Goal: Information Seeking & Learning: Learn about a topic

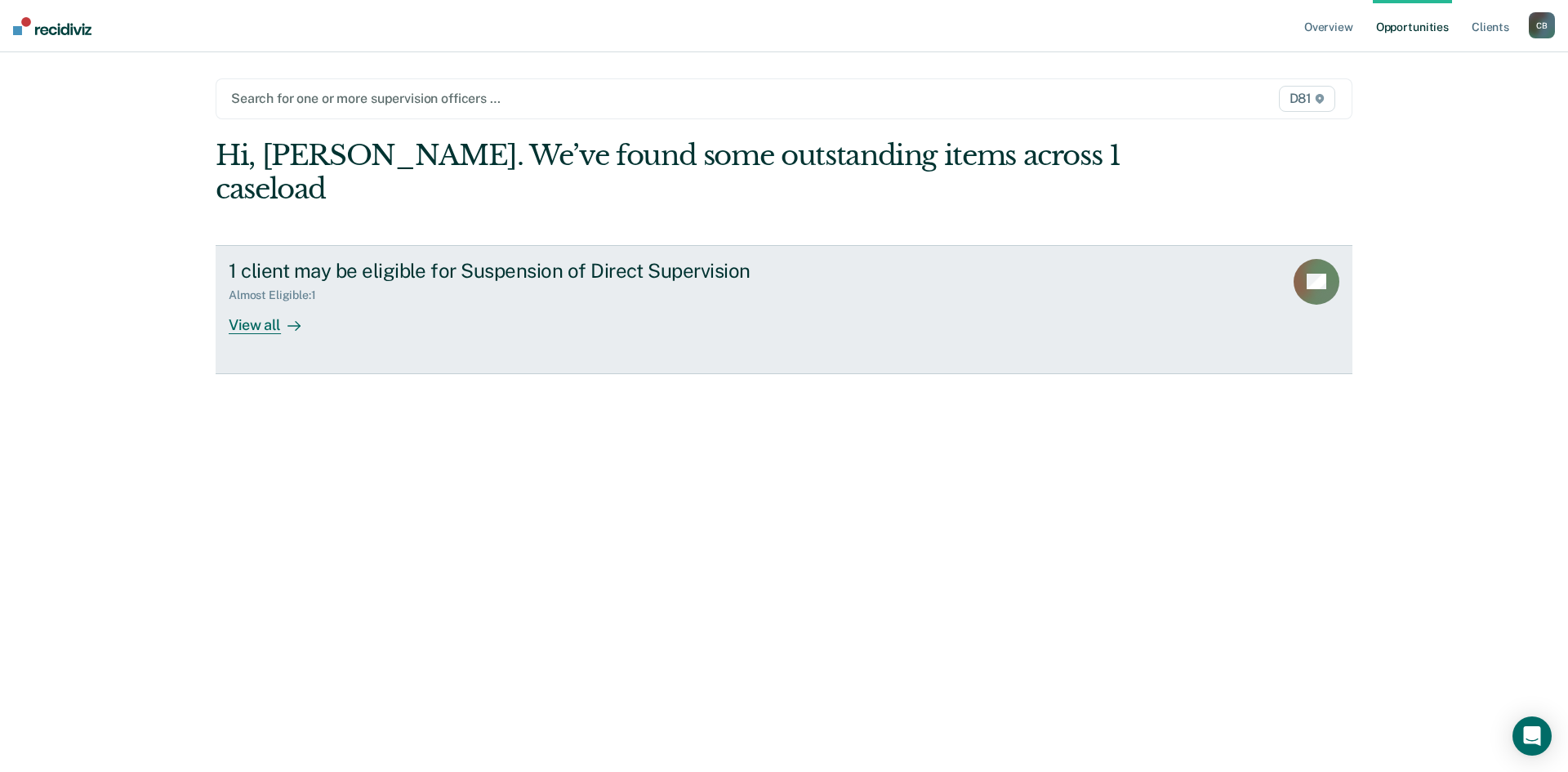
click at [328, 282] on div "1 client may be eligible for Suspension of Direct Supervision" at bounding box center [514, 271] width 573 height 24
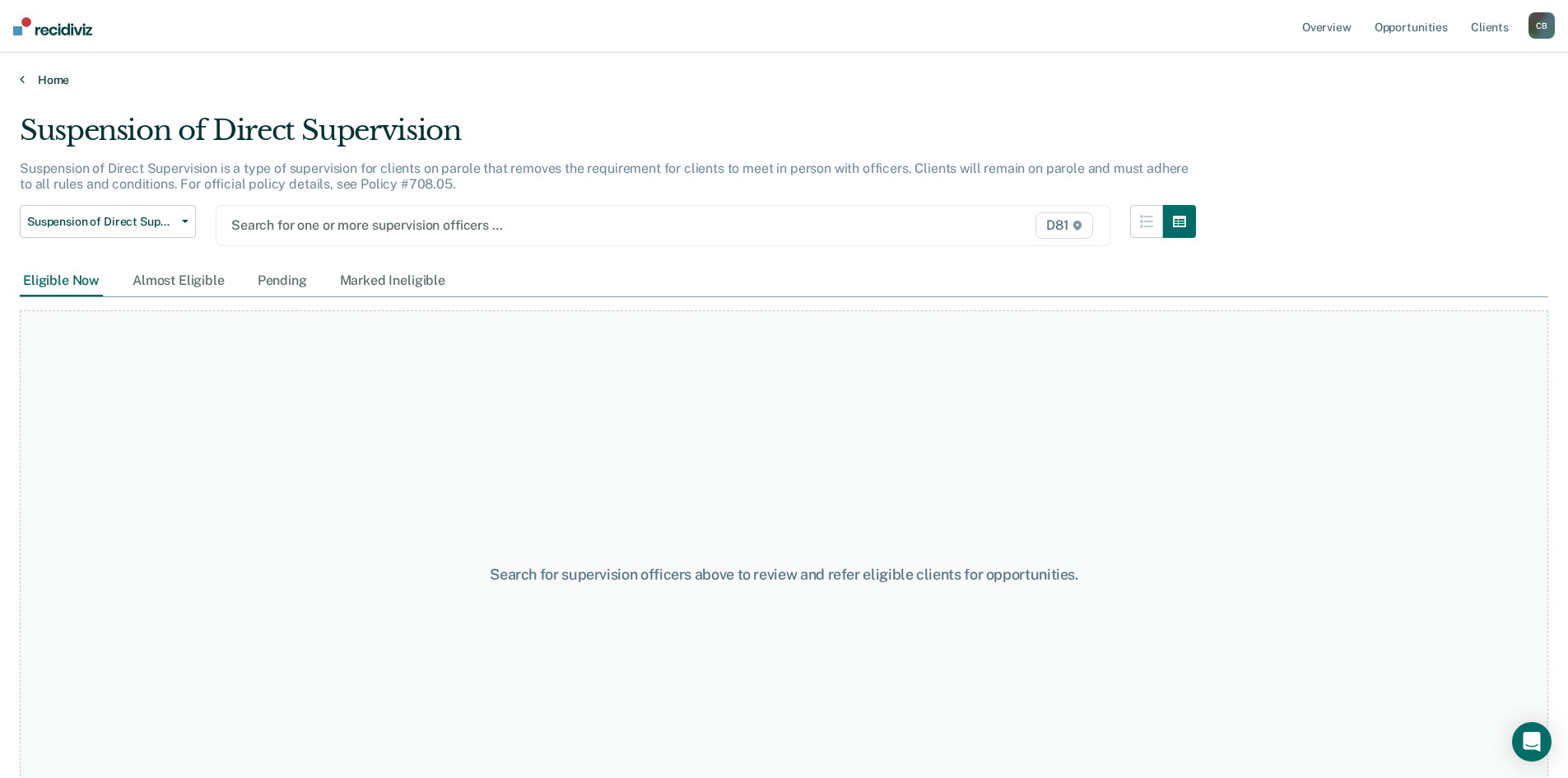
click at [57, 77] on link "Home" at bounding box center [783, 80] width 1528 height 15
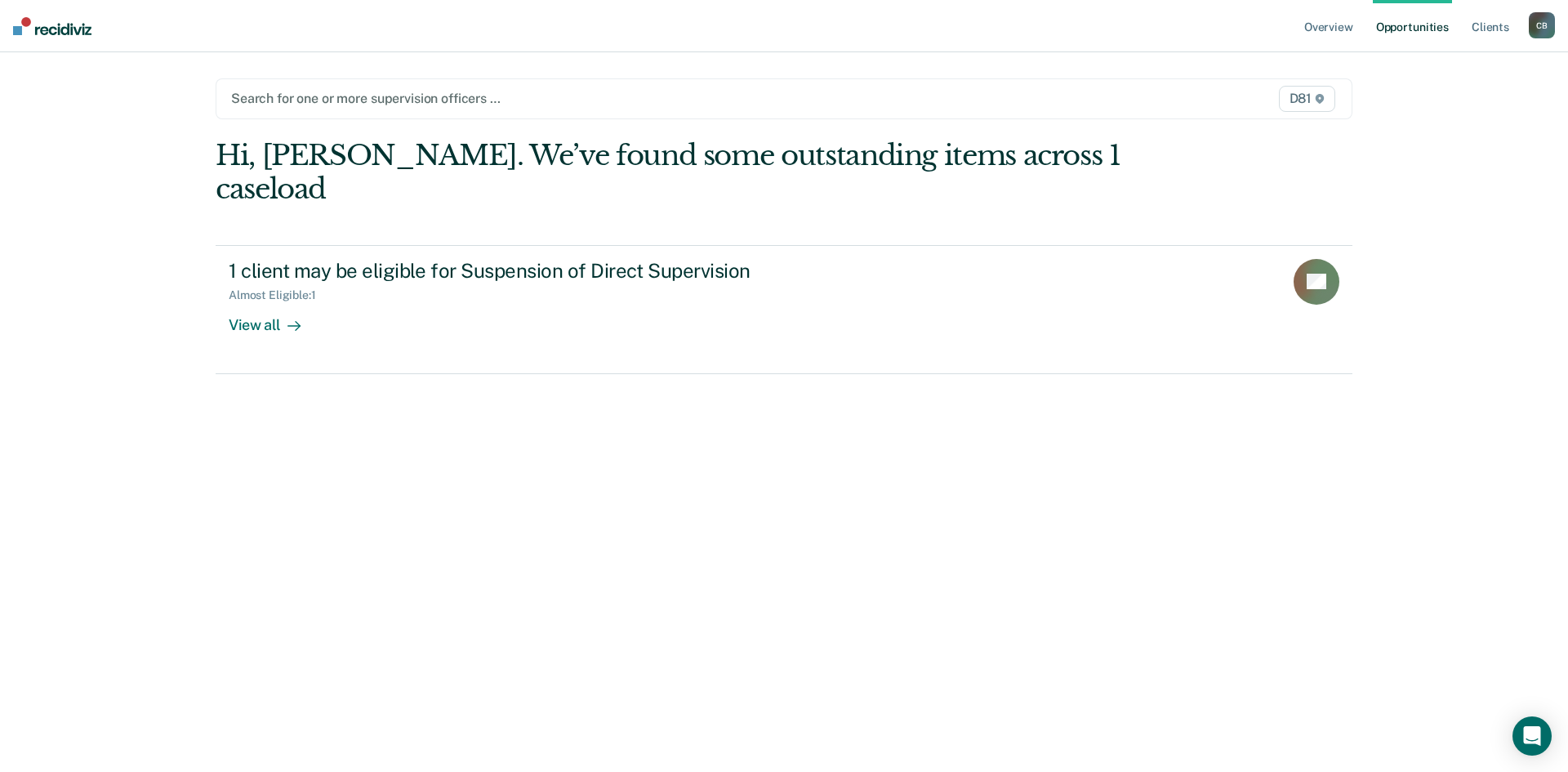
click at [1407, 18] on link "Opportunities" at bounding box center [1413, 26] width 79 height 53
click at [637, 102] on div at bounding box center [617, 97] width 773 height 18
click at [1326, 25] on link "Overview" at bounding box center [1328, 26] width 55 height 53
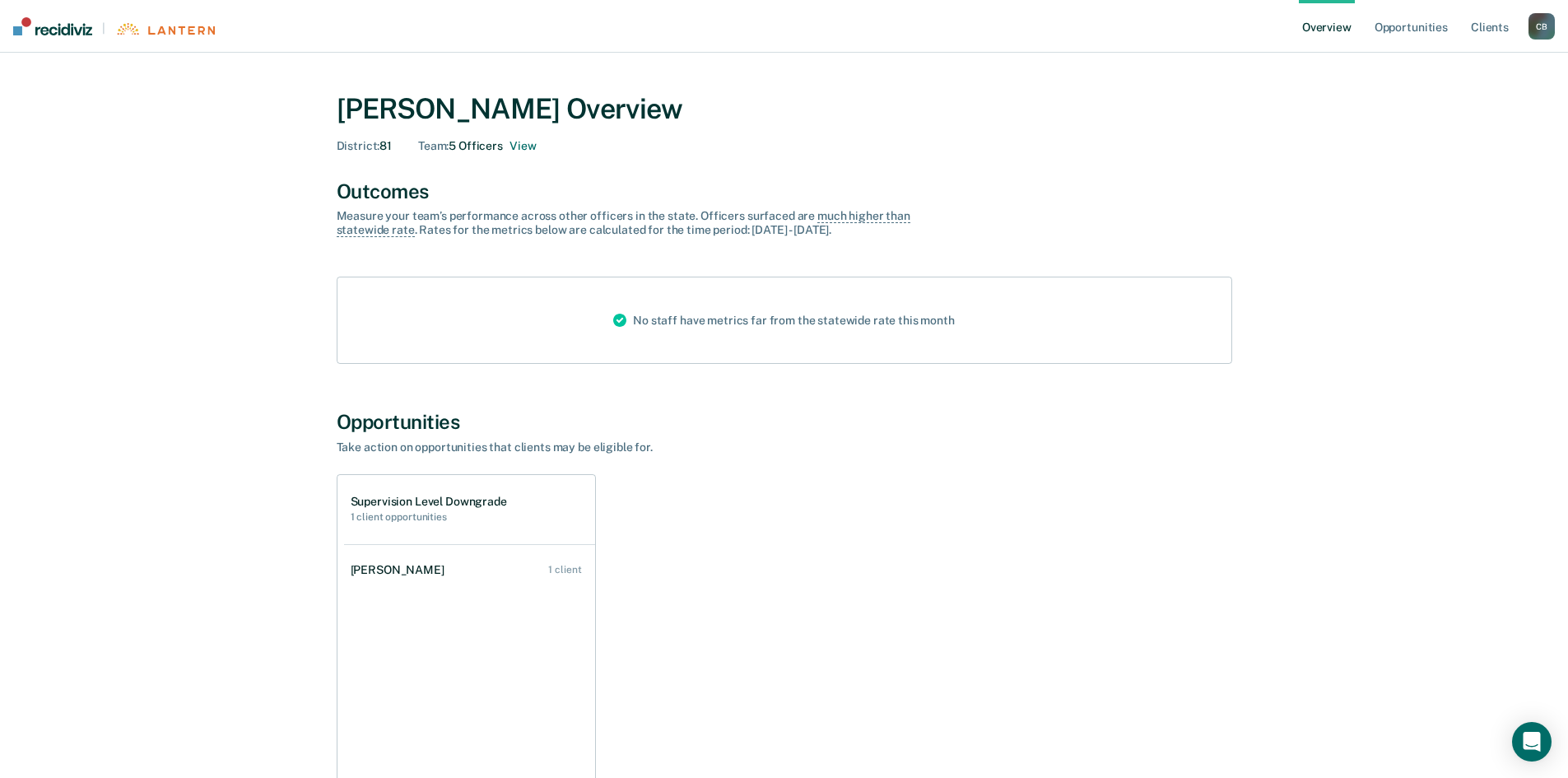
click at [1541, 28] on div "C B" at bounding box center [1541, 27] width 27 height 27
click at [1455, 106] on link "Log Out" at bounding box center [1475, 107] width 133 height 14
click at [530, 148] on button "View" at bounding box center [523, 146] width 27 height 14
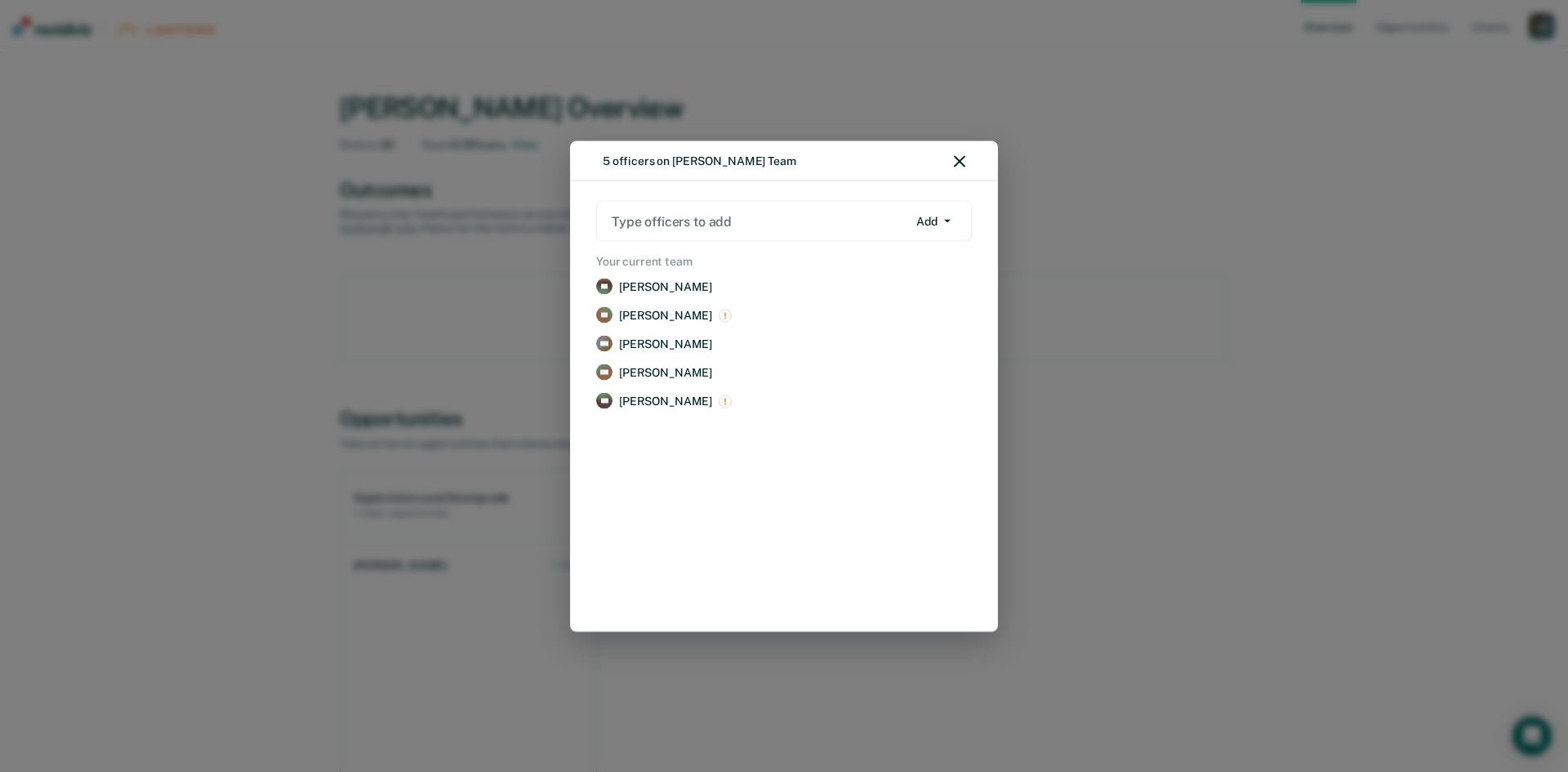
click at [1308, 405] on div "5 officers on Cimberly Bolton's Team Type officers to add Add Add Remove Your c…" at bounding box center [784, 386] width 1568 height 772
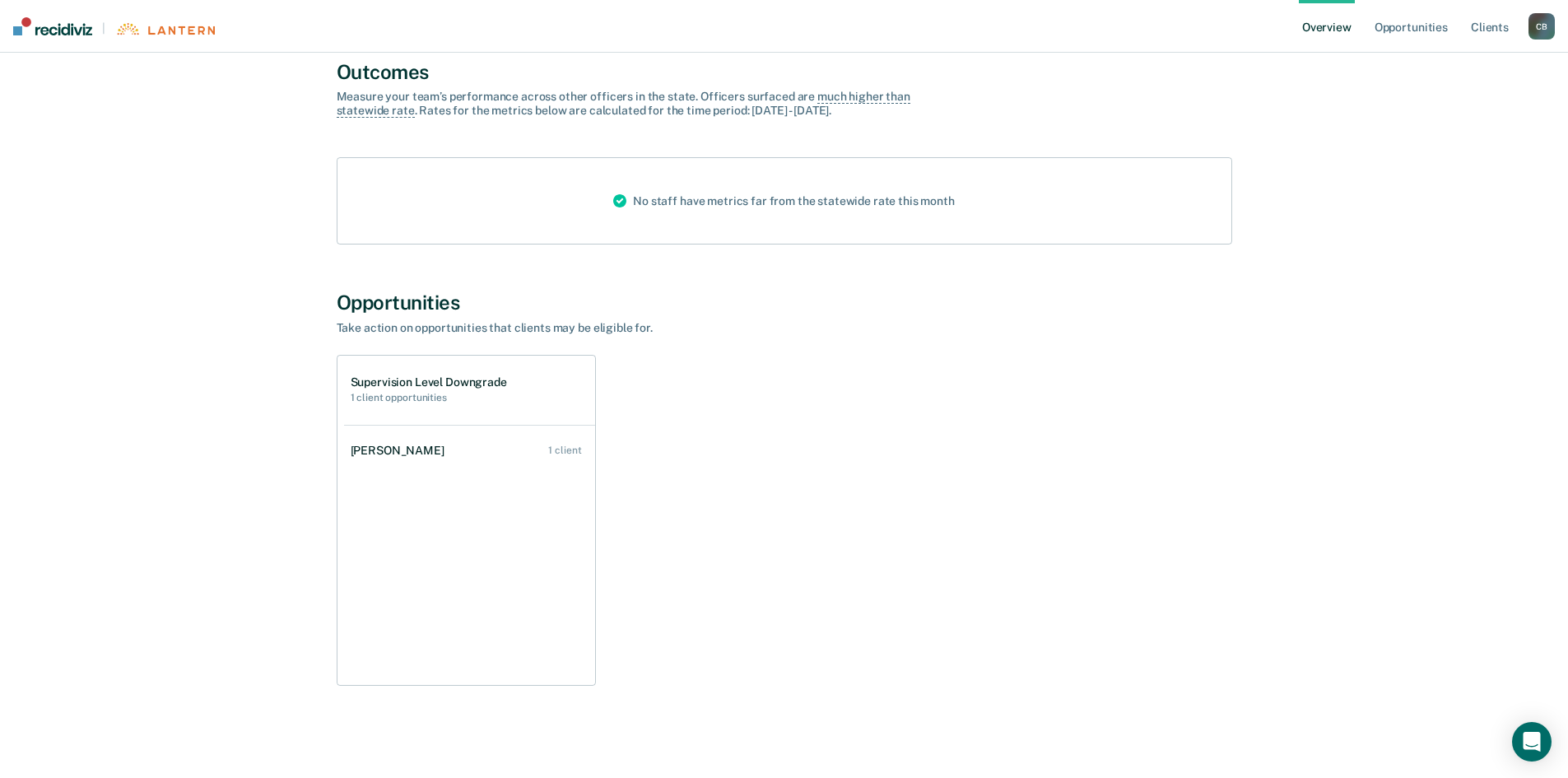
scroll to position [126, 0]
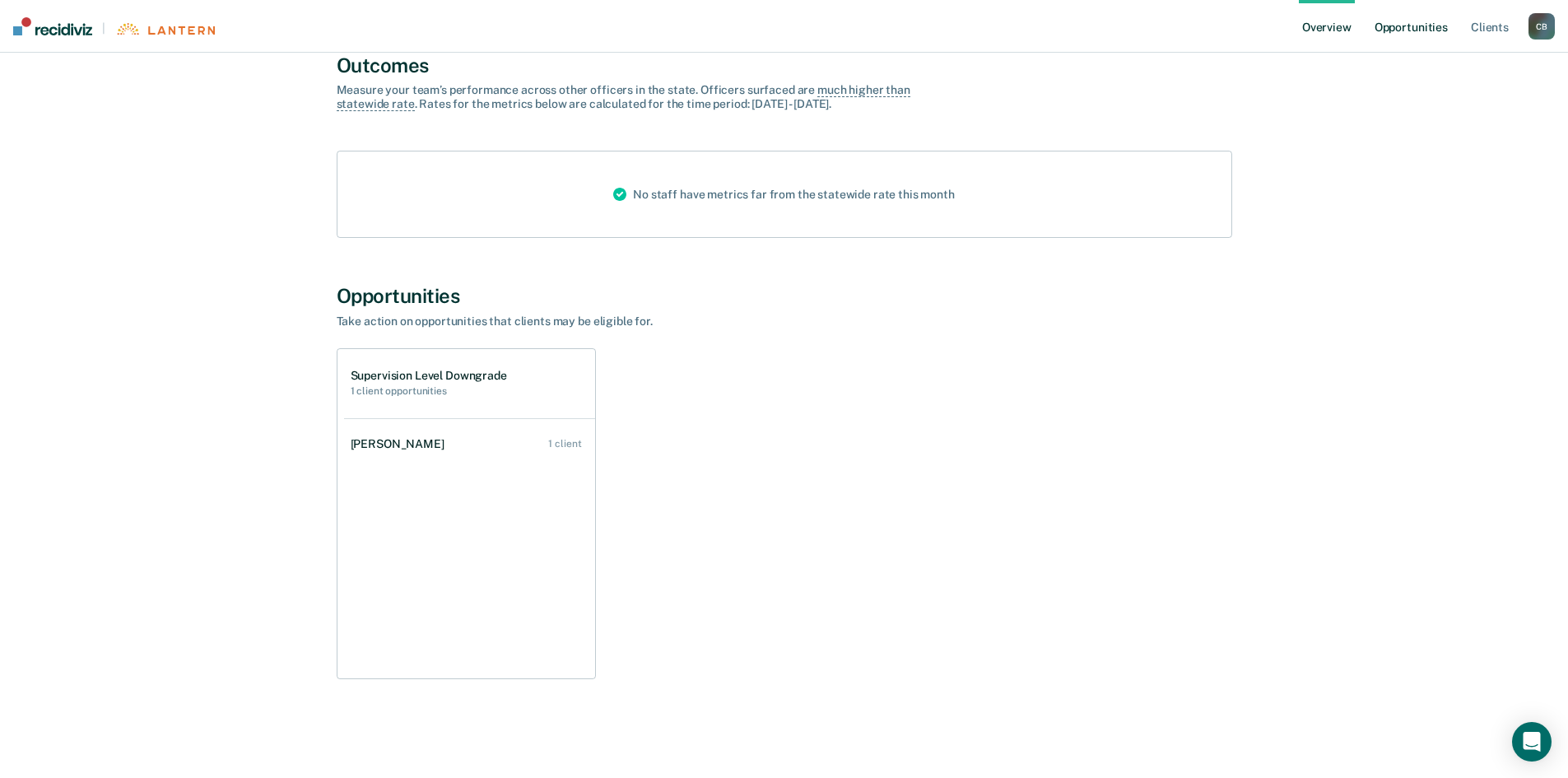
click at [1416, 25] on link "Opportunities" at bounding box center [1411, 27] width 80 height 53
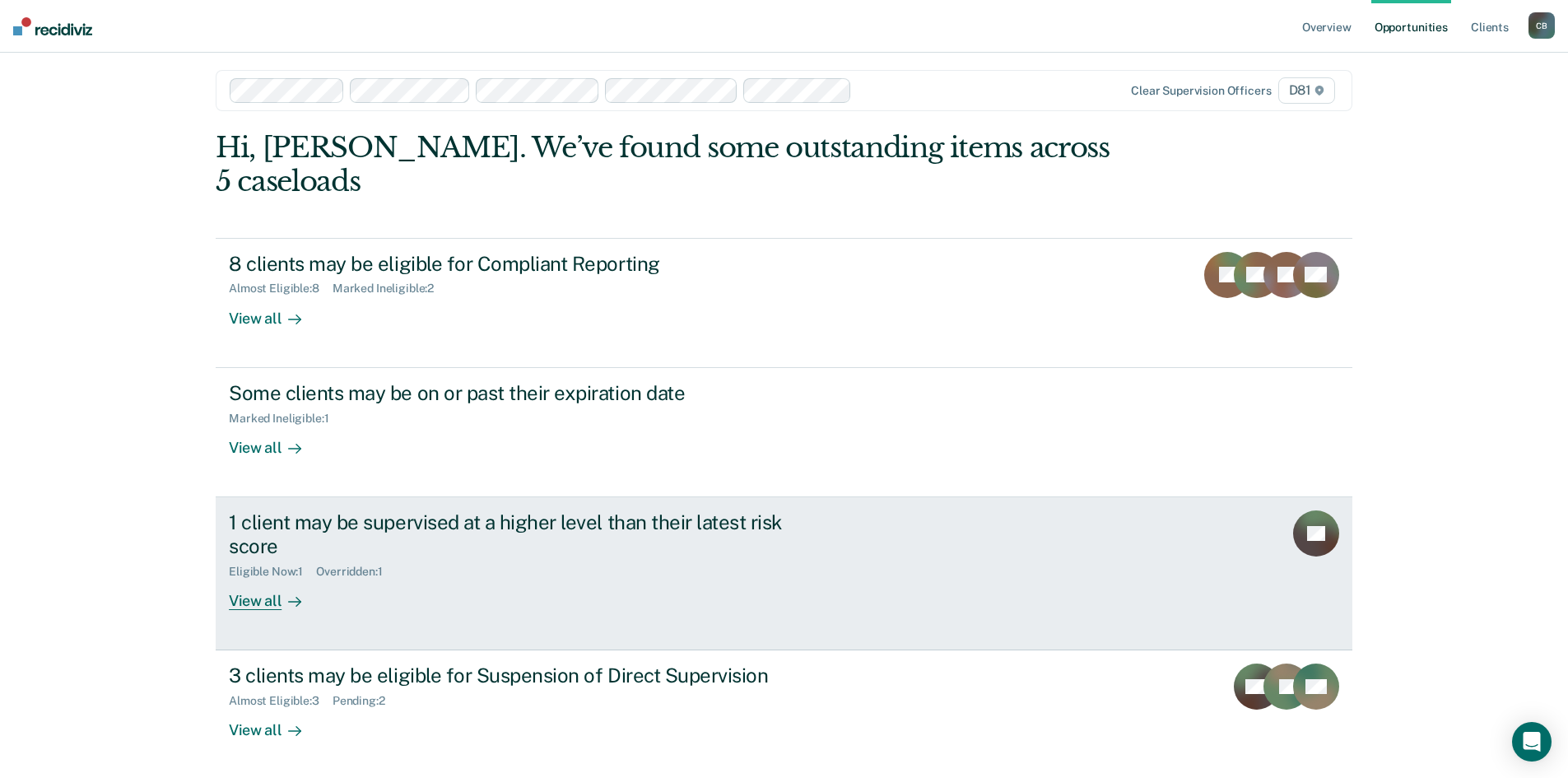
scroll to position [11, 0]
